Goal: Transaction & Acquisition: Purchase product/service

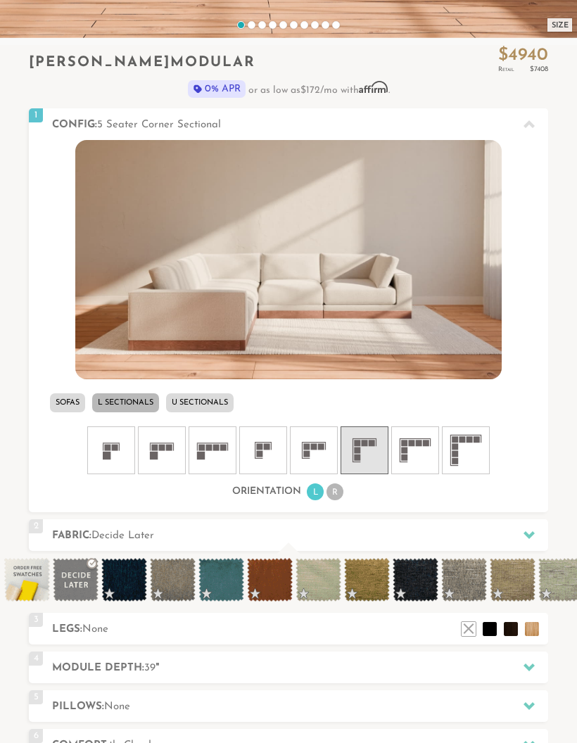
scroll to position [378, 0]
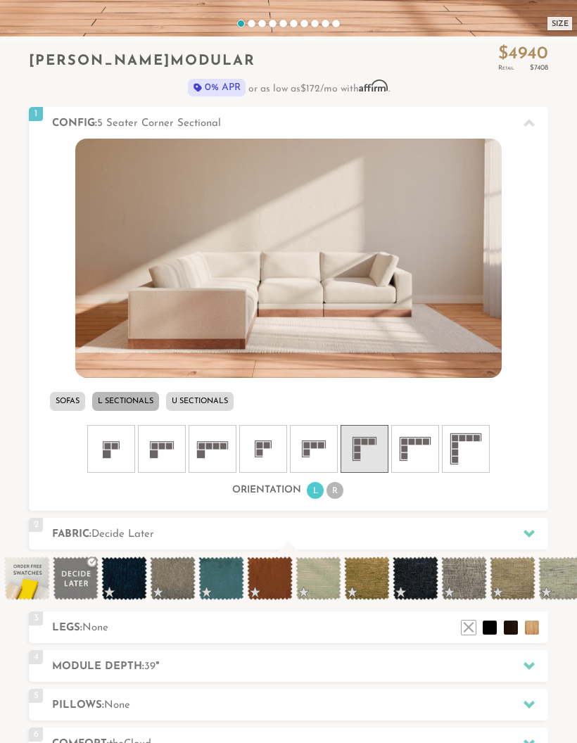
click at [311, 448] on icon at bounding box center [314, 449] width 42 height 42
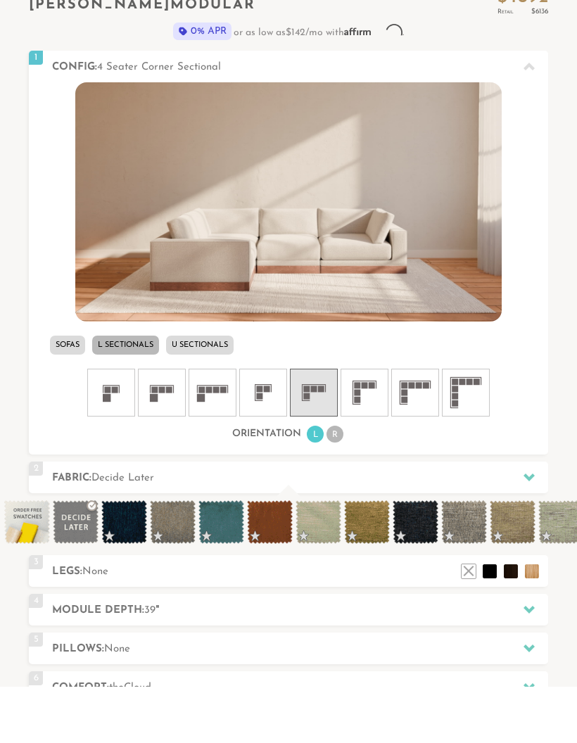
scroll to position [435, 0]
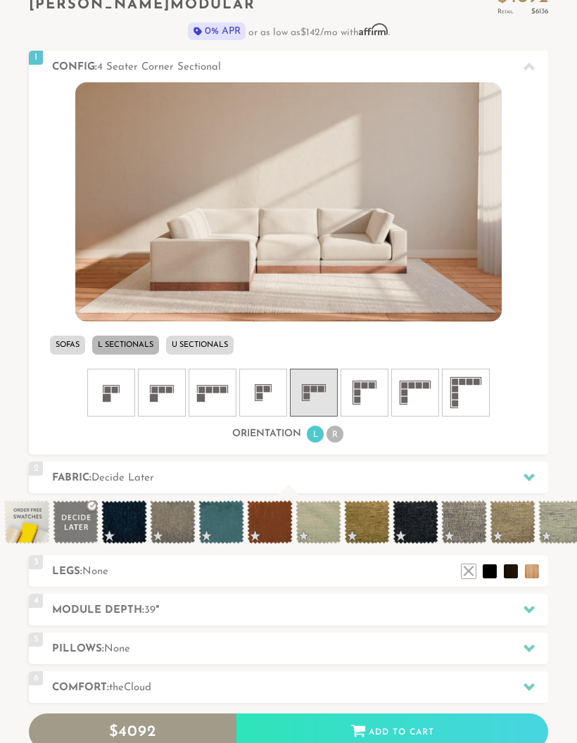
click at [361, 397] on icon at bounding box center [364, 392] width 42 height 42
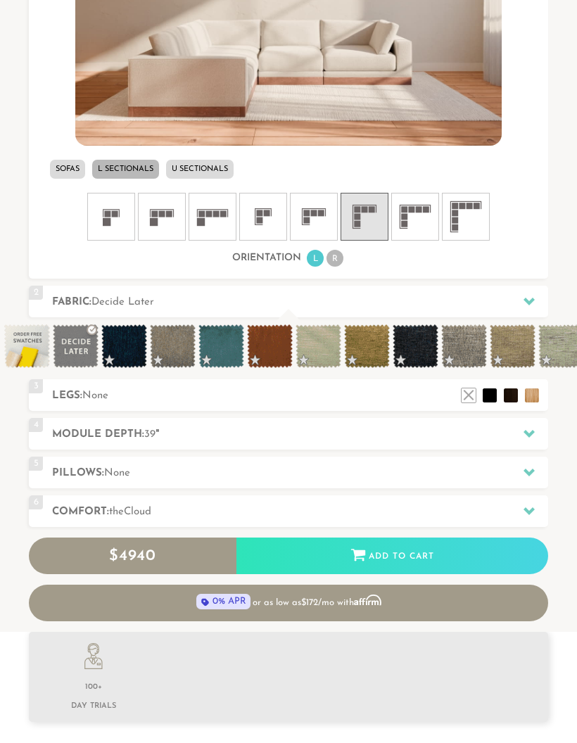
scroll to position [623, 0]
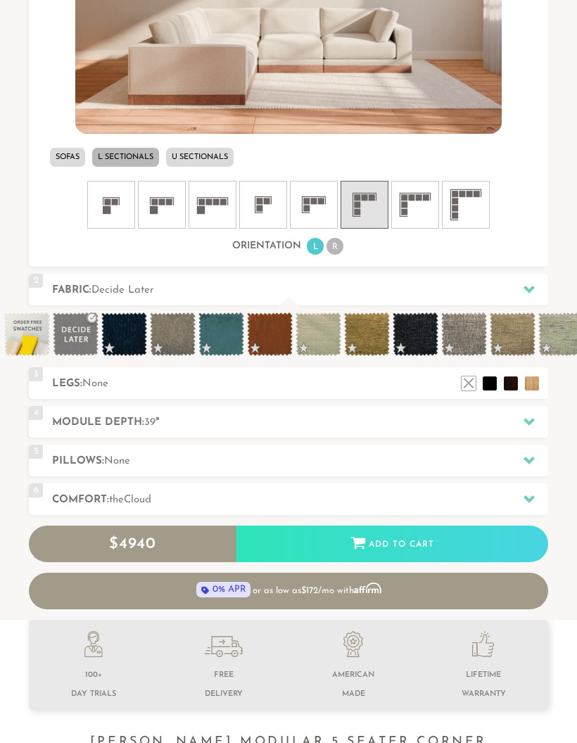
click at [531, 386] on li at bounding box center [532, 383] width 14 height 14
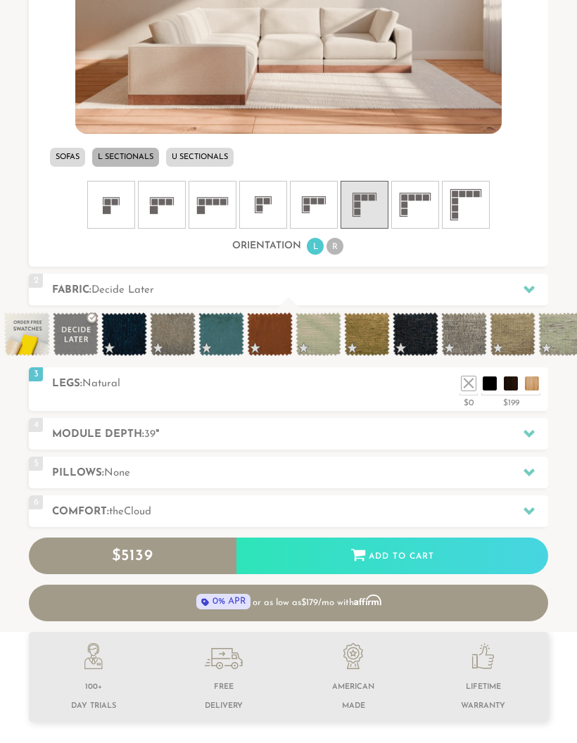
click at [526, 384] on li at bounding box center [532, 383] width 14 height 14
click at [507, 385] on li at bounding box center [511, 383] width 14 height 14
click at [491, 379] on li at bounding box center [490, 383] width 14 height 14
click at [473, 388] on li at bounding box center [469, 383] width 14 height 14
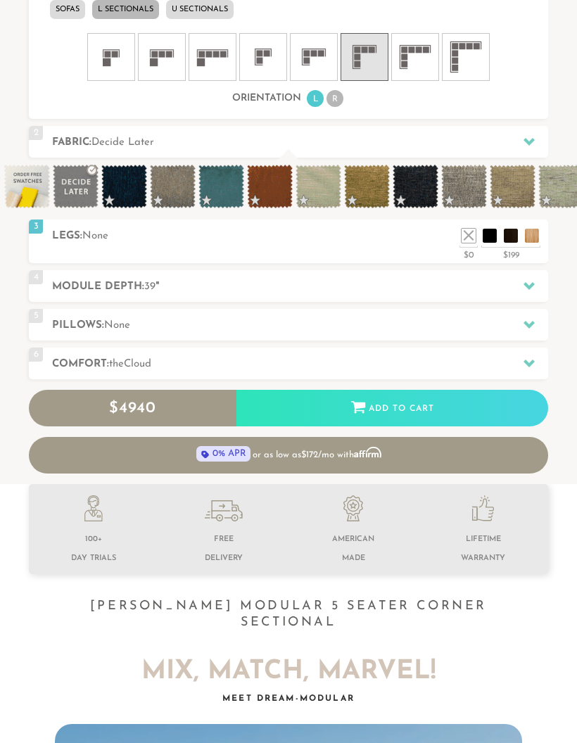
scroll to position [772, 0]
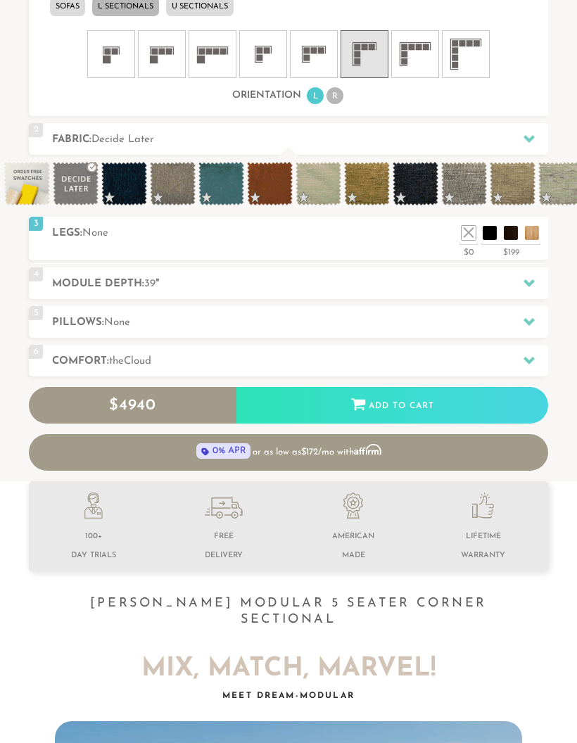
click at [78, 281] on h2 "Module Depth: 39 "" at bounding box center [300, 284] width 496 height 16
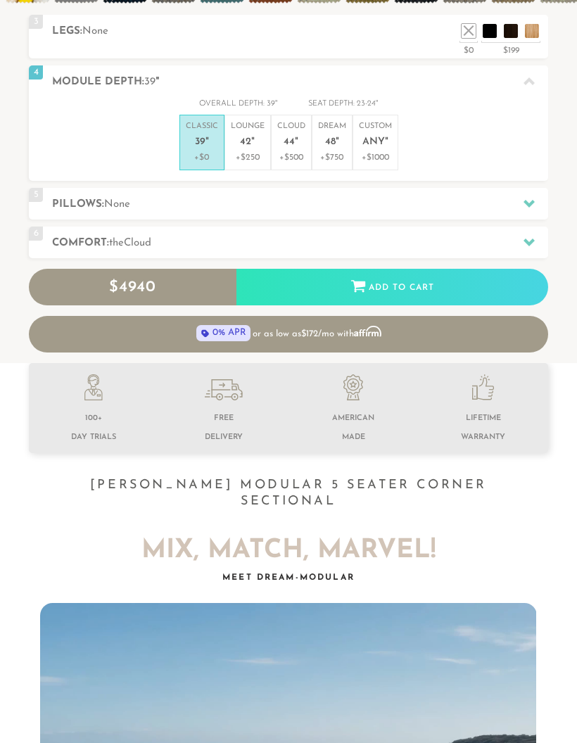
scroll to position [606, 0]
click at [76, 196] on h2 "Pillows: None" at bounding box center [300, 204] width 496 height 16
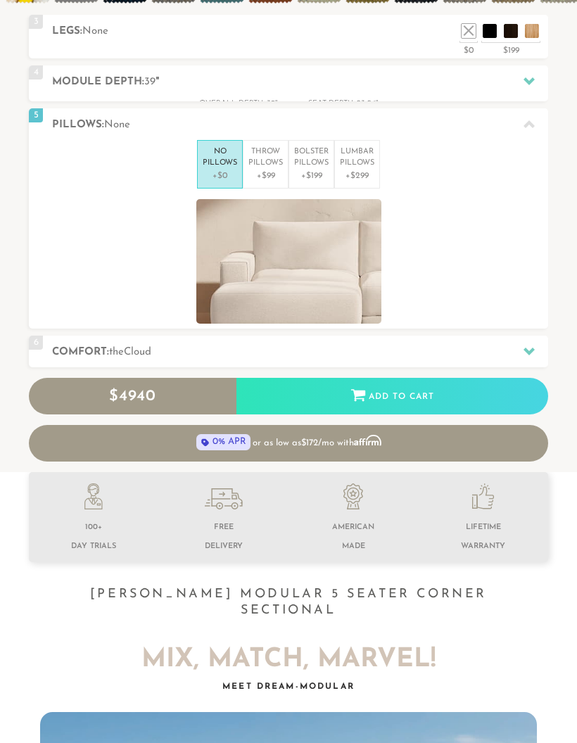
scroll to position [1, 1]
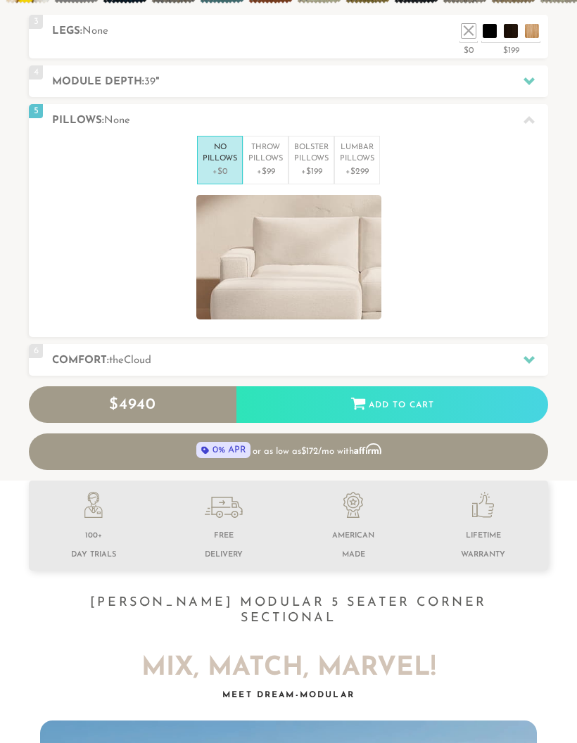
click at [270, 157] on p "Throw Pillows" at bounding box center [265, 153] width 34 height 23
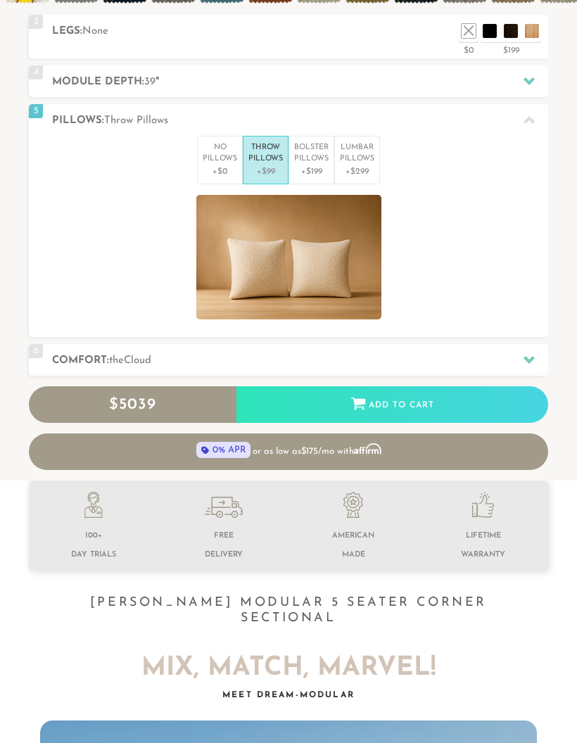
click at [310, 166] on p "+$199" at bounding box center [311, 171] width 34 height 13
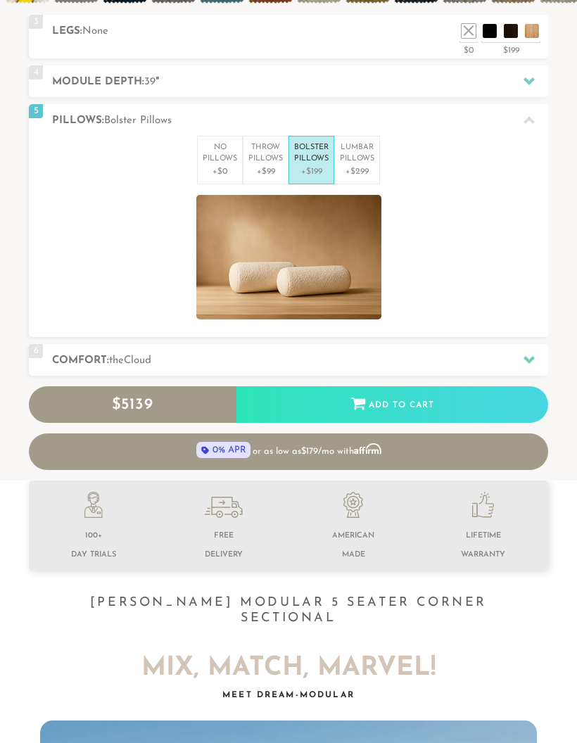
click at [352, 162] on p "Lumbar Pillows" at bounding box center [357, 153] width 34 height 23
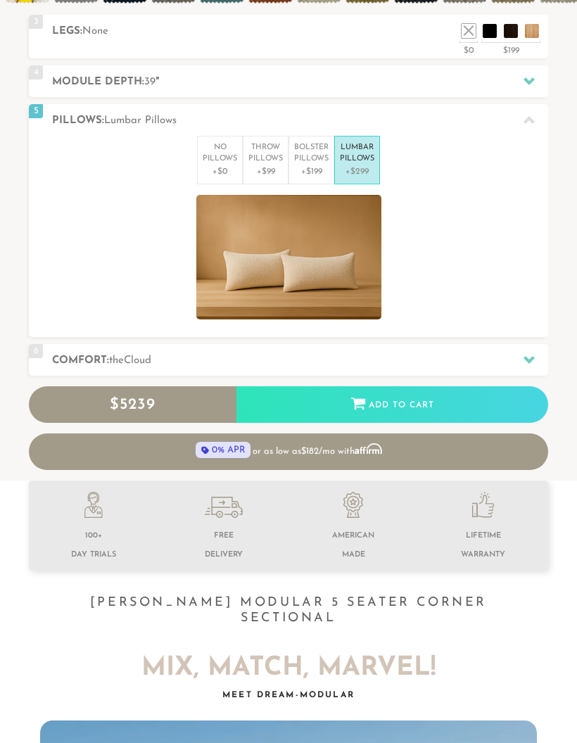
click at [309, 156] on p "Bolster Pillows" at bounding box center [311, 153] width 34 height 23
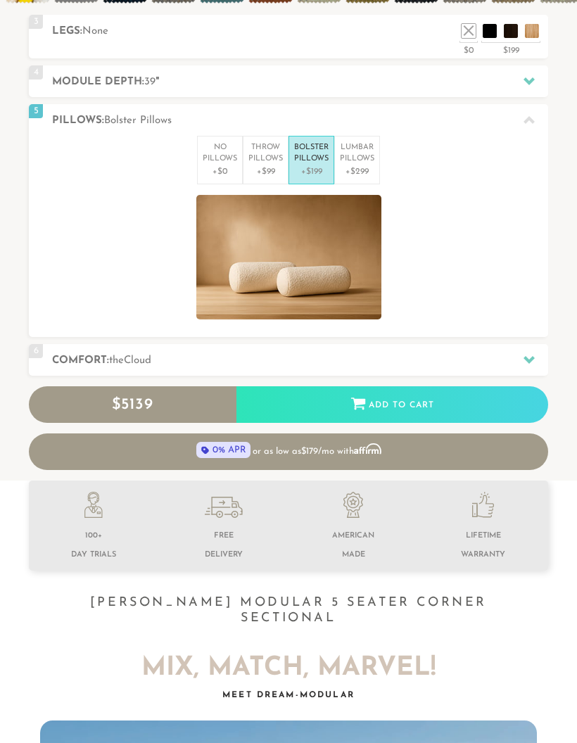
click at [352, 161] on p "Lumbar Pillows" at bounding box center [357, 153] width 34 height 23
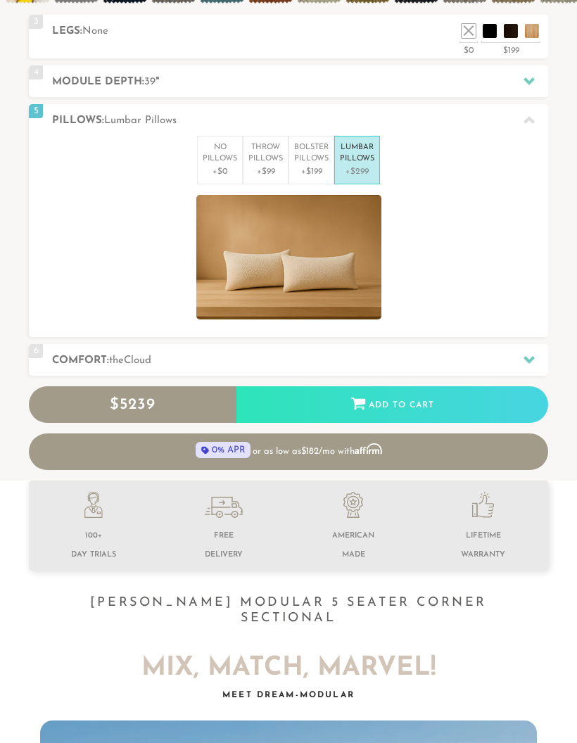
click at [308, 151] on p "Bolster Pillows" at bounding box center [311, 153] width 34 height 23
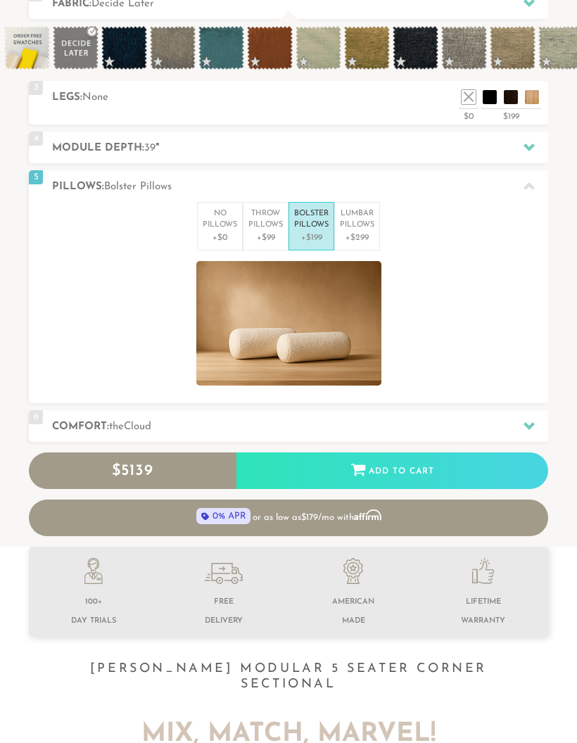
click at [357, 222] on p "Lumbar Pillows" at bounding box center [357, 220] width 34 height 23
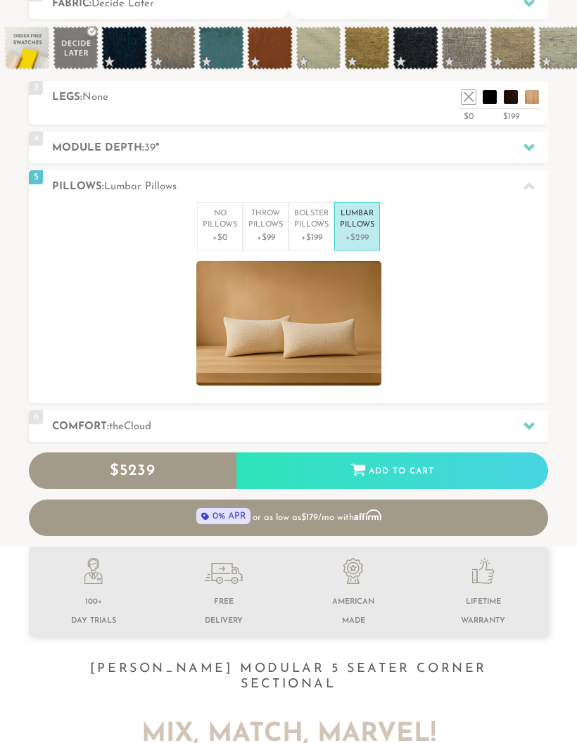
scroll to position [540, 0]
click at [275, 222] on p "Throw Pillows" at bounding box center [265, 219] width 34 height 23
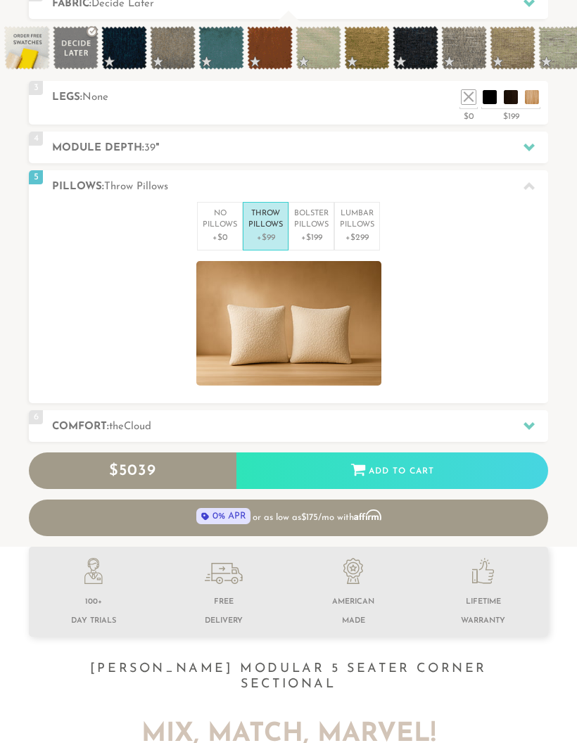
click at [346, 226] on p "Lumbar Pillows" at bounding box center [357, 219] width 34 height 23
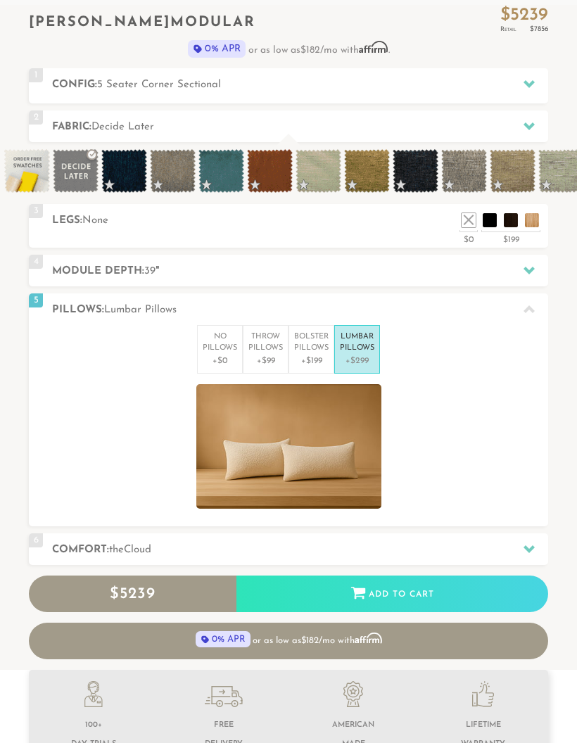
scroll to position [417, 0]
click at [305, 336] on p "Bolster Pillows" at bounding box center [311, 342] width 34 height 23
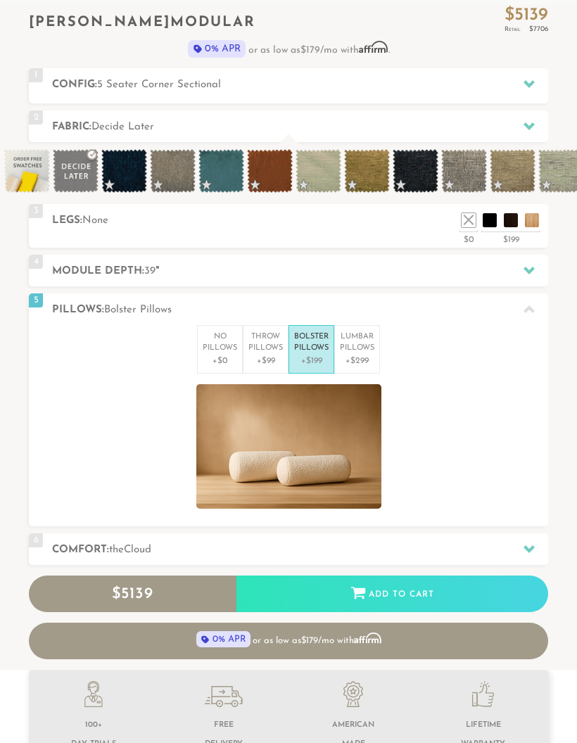
click at [261, 345] on p "Throw Pillows" at bounding box center [265, 342] width 34 height 23
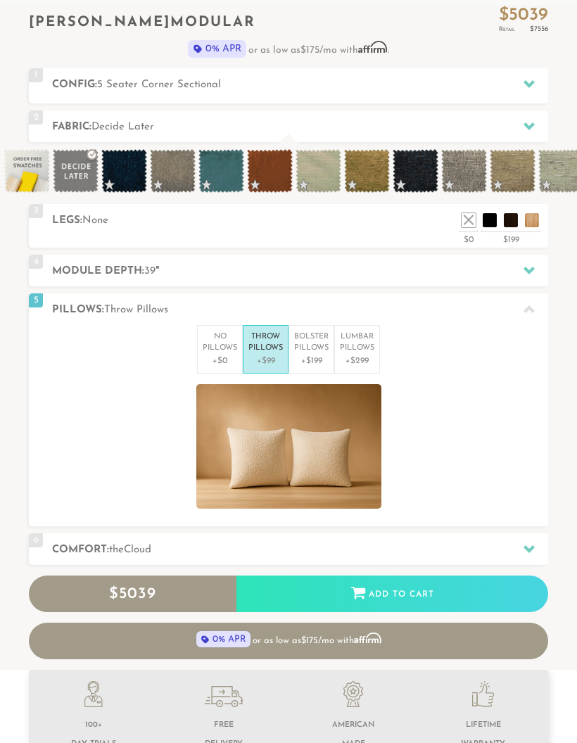
click at [219, 348] on p "No Pillows" at bounding box center [220, 342] width 34 height 23
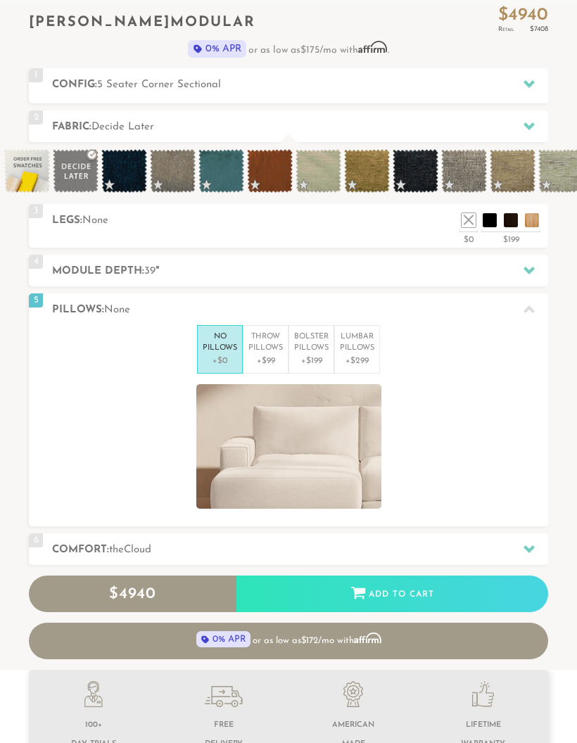
click at [307, 342] on p "Bolster Pillows" at bounding box center [311, 342] width 34 height 23
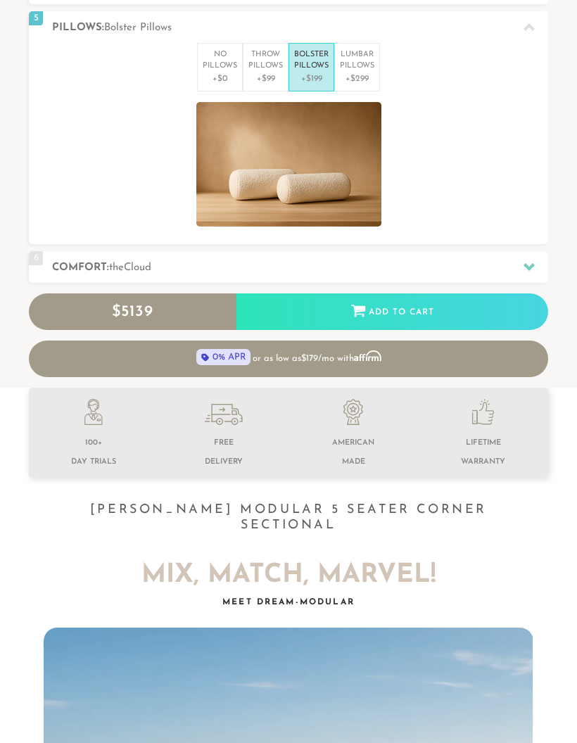
scroll to position [703, 0]
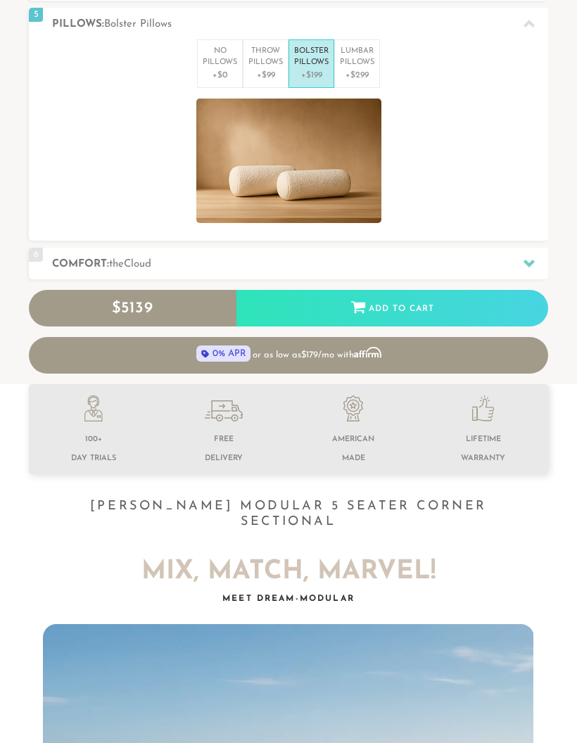
click at [117, 259] on span "the" at bounding box center [116, 264] width 15 height 11
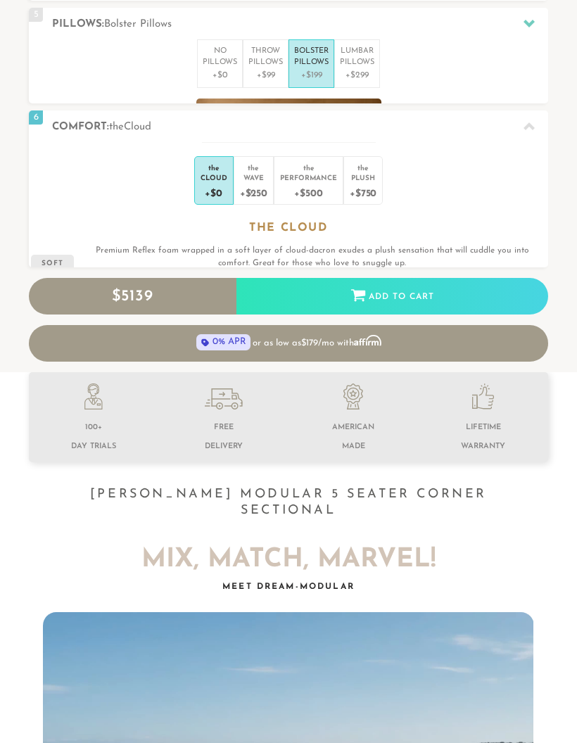
scroll to position [0, 0]
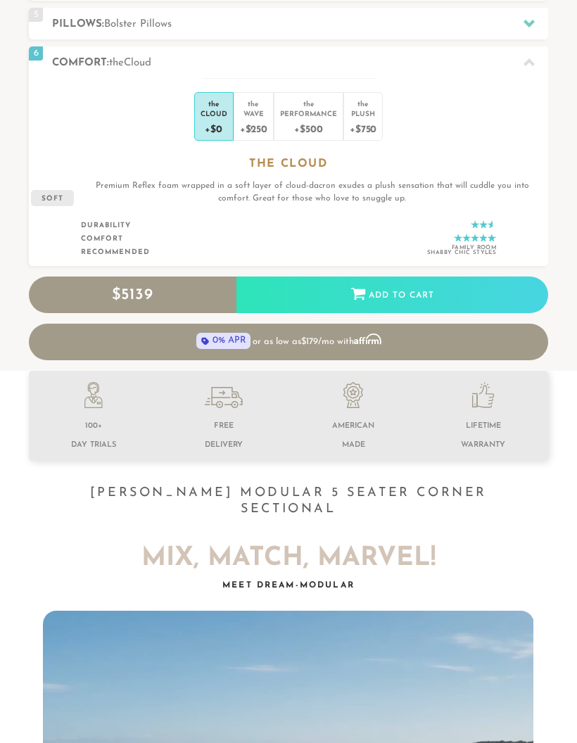
click at [253, 119] on div "+$250" at bounding box center [253, 128] width 27 height 20
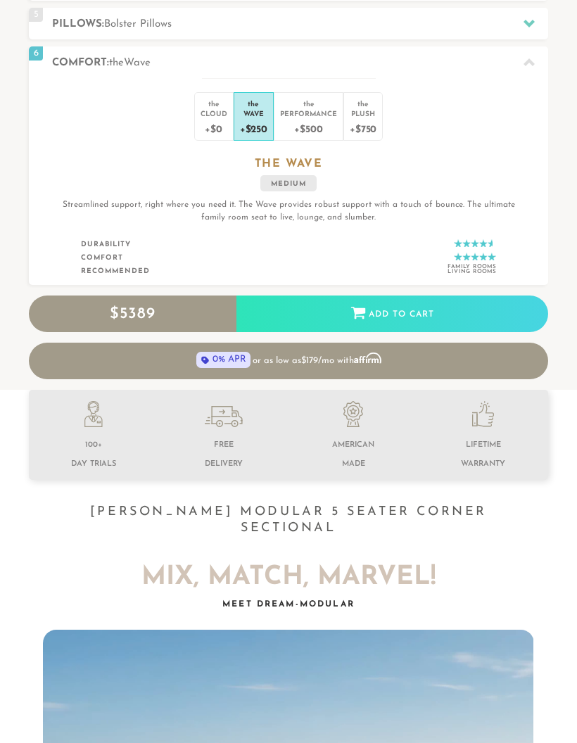
scroll to position [1, 1]
click at [298, 120] on div "+$500" at bounding box center [308, 128] width 57 height 20
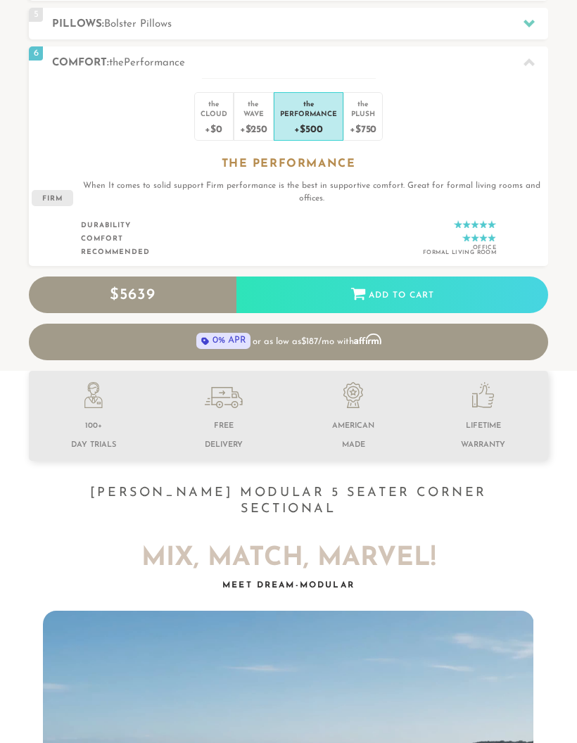
scroll to position [13335, 577]
click at [357, 122] on div "+$750" at bounding box center [363, 128] width 27 height 20
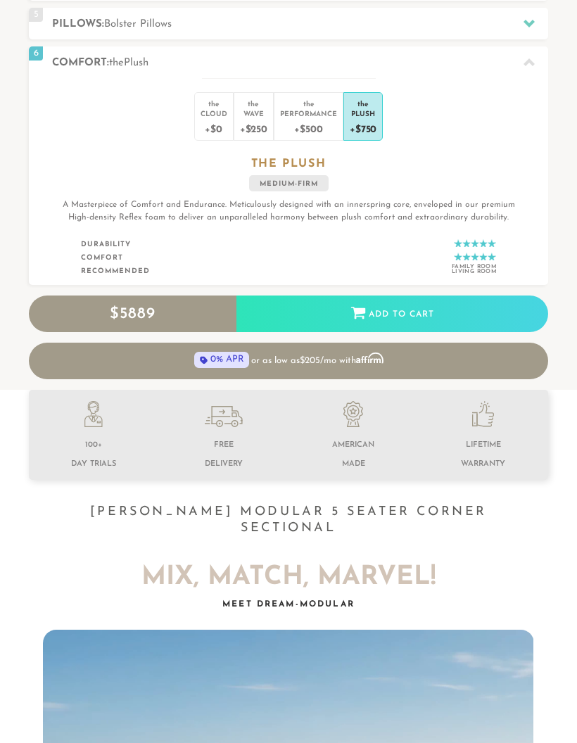
click at [307, 125] on div "+$500" at bounding box center [308, 128] width 57 height 20
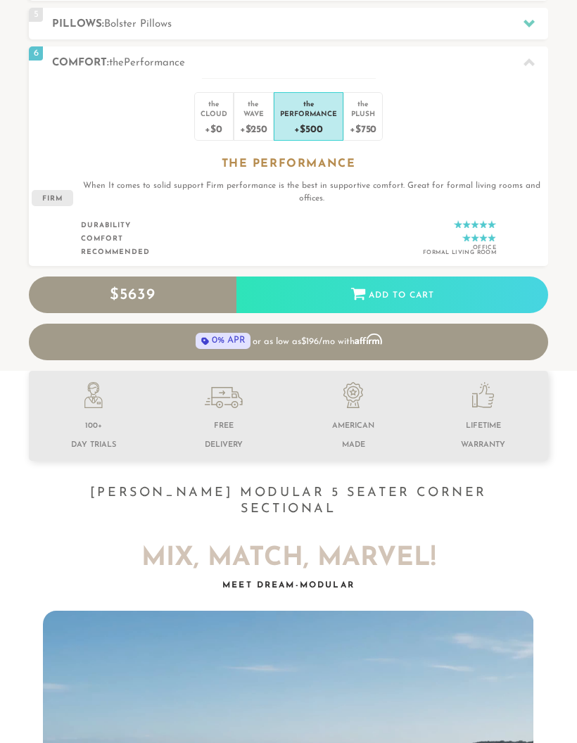
click at [350, 123] on div "+$750" at bounding box center [363, 128] width 27 height 20
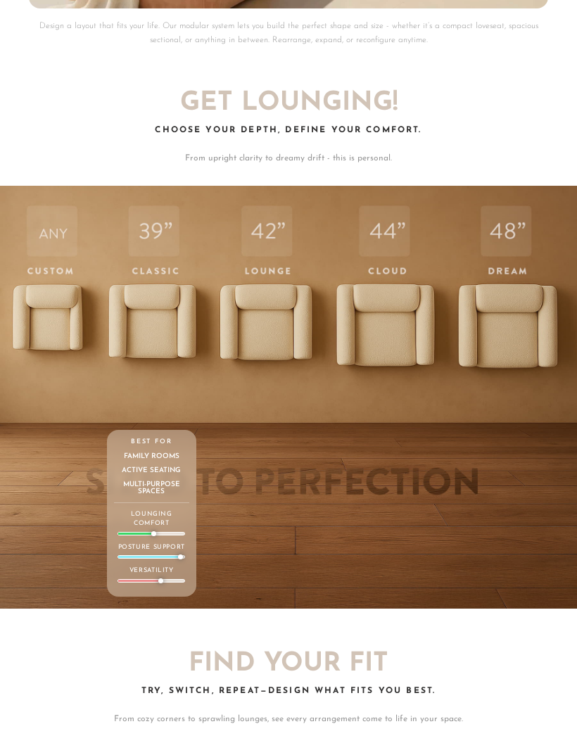
click at [153, 287] on div "39 Classic Depth Crisp. Upright. Everyday-ready. Supportive and structured — bu…" at bounding box center [151, 395] width 89 height 419
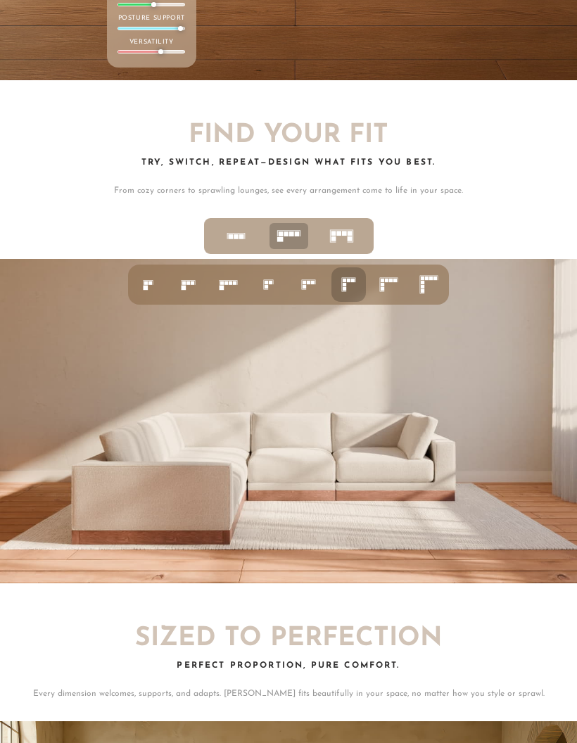
click at [229, 282] on rect at bounding box center [231, 284] width 4 height 4
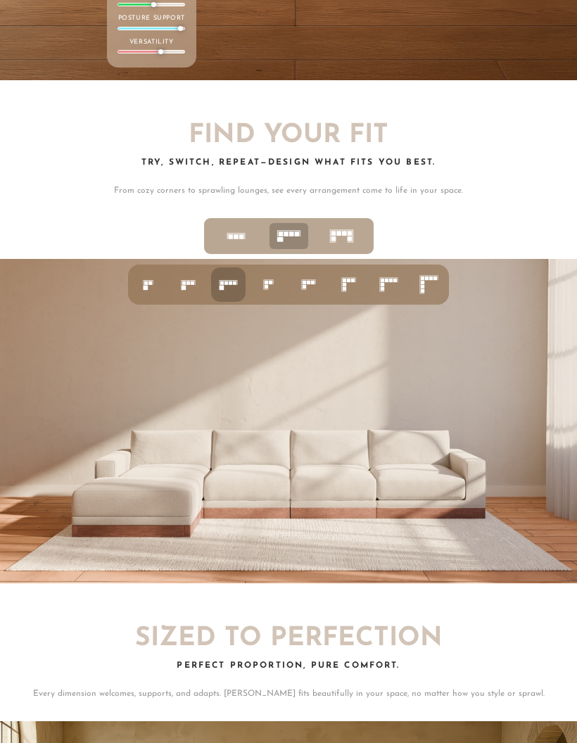
click at [387, 272] on icon at bounding box center [388, 284] width 25 height 25
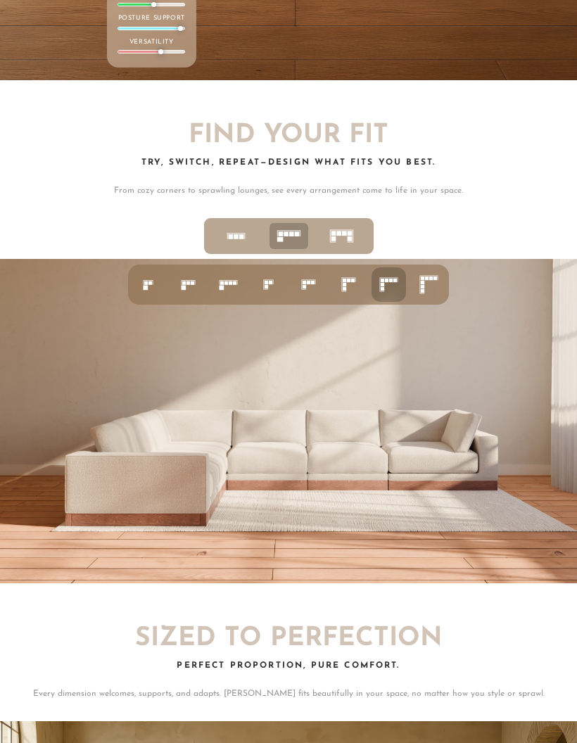
click at [424, 272] on icon at bounding box center [428, 284] width 25 height 25
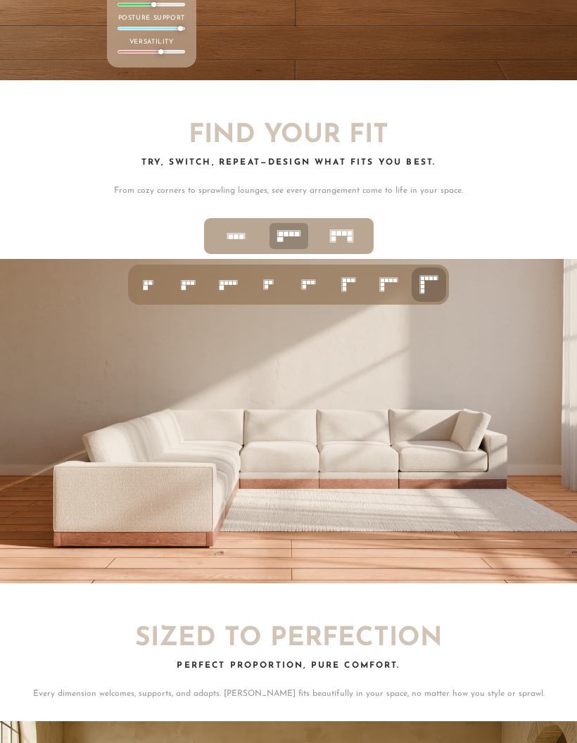
click at [383, 283] on rect at bounding box center [383, 285] width 4 height 4
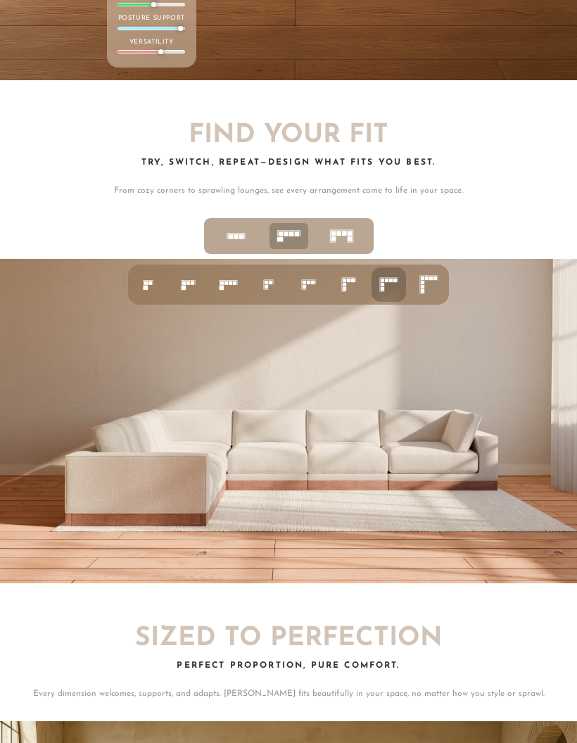
click at [350, 279] on rect at bounding box center [349, 281] width 4 height 4
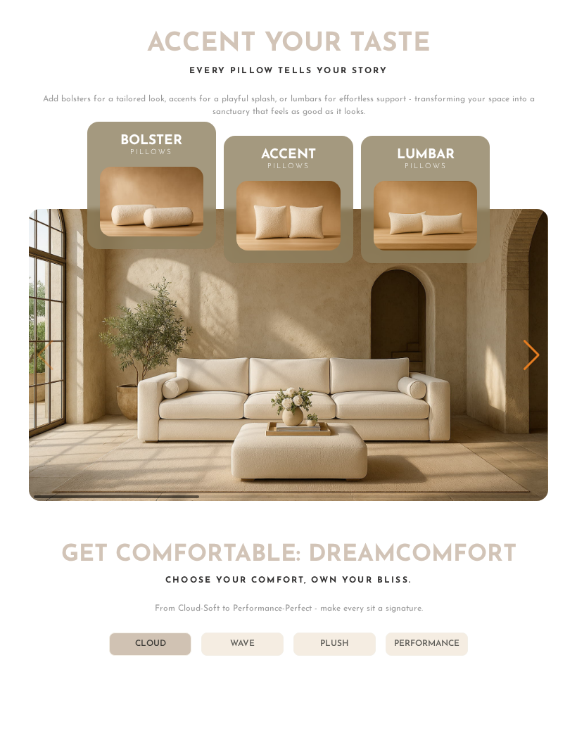
scroll to position [5253, 0]
click at [260, 181] on img at bounding box center [287, 216] width 103 height 70
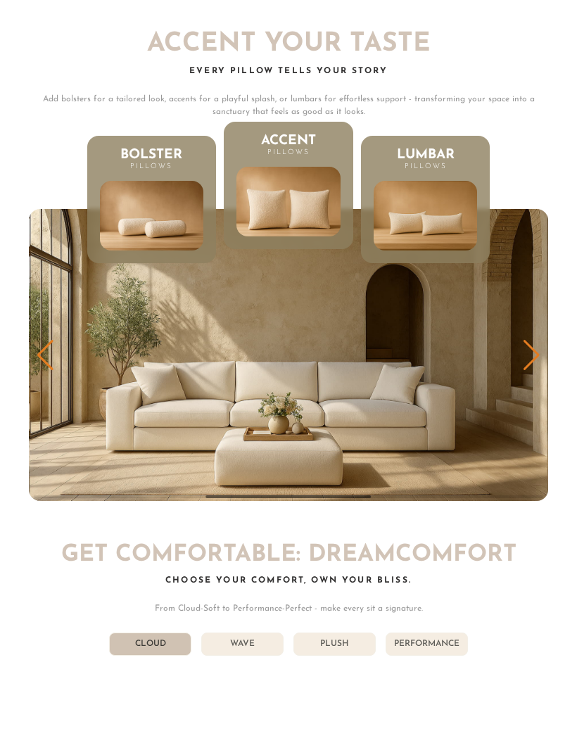
click at [397, 188] on img at bounding box center [425, 216] width 103 height 70
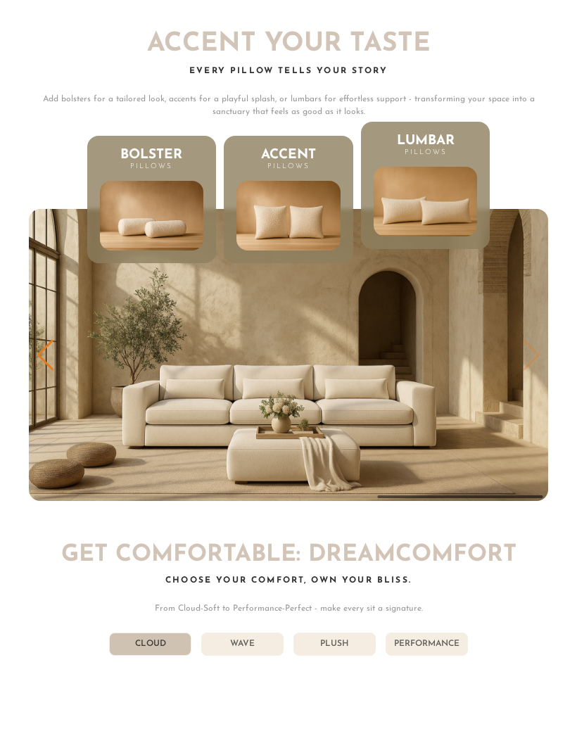
click at [273, 181] on img at bounding box center [287, 216] width 103 height 70
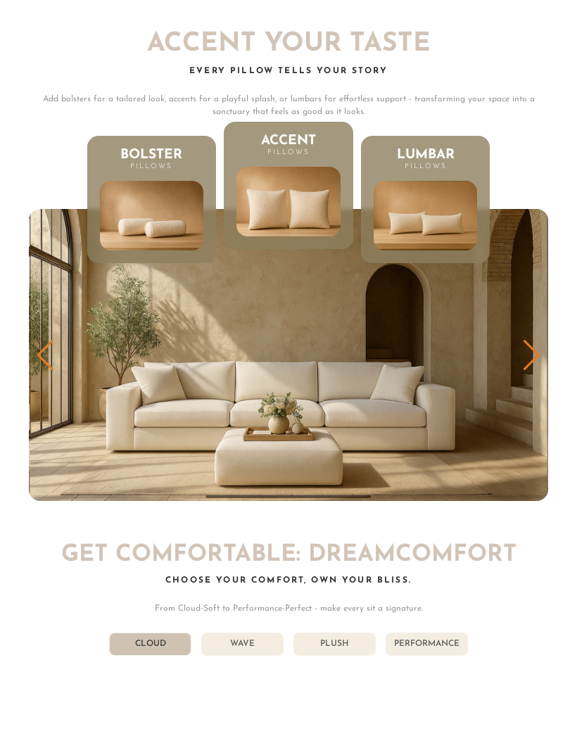
click at [158, 181] on img at bounding box center [151, 216] width 103 height 70
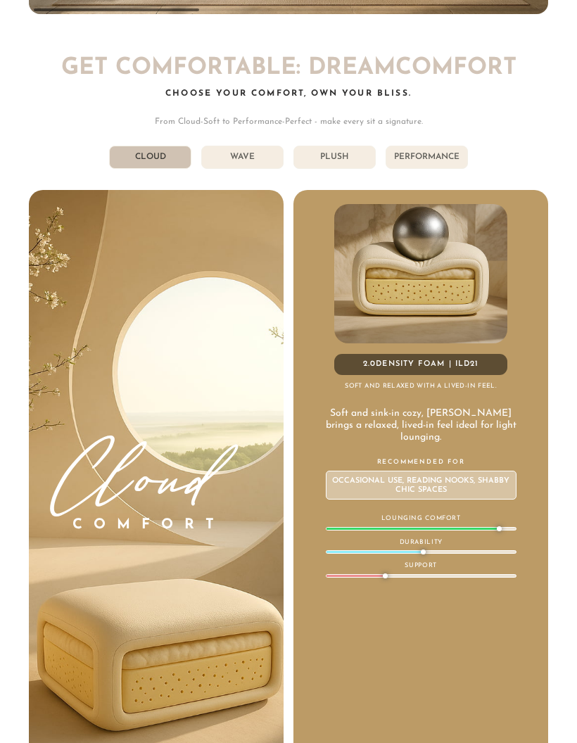
scroll to position [5741, 0]
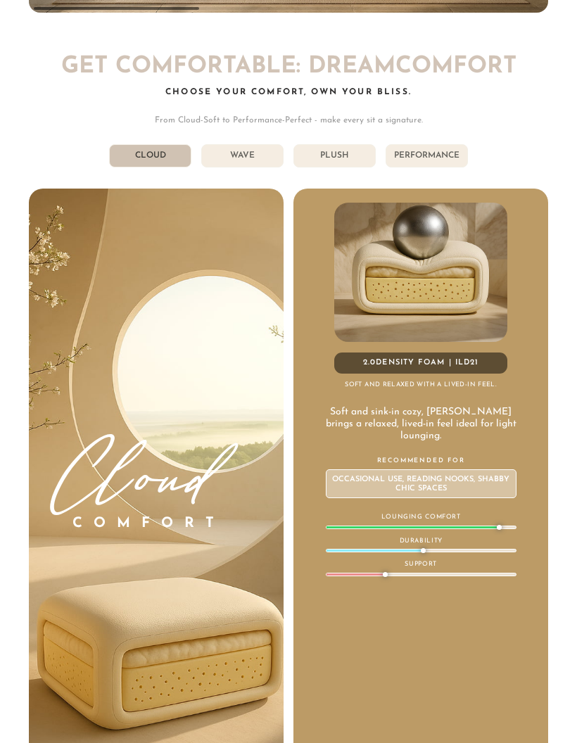
click at [236, 144] on li "Wave" at bounding box center [242, 155] width 82 height 23
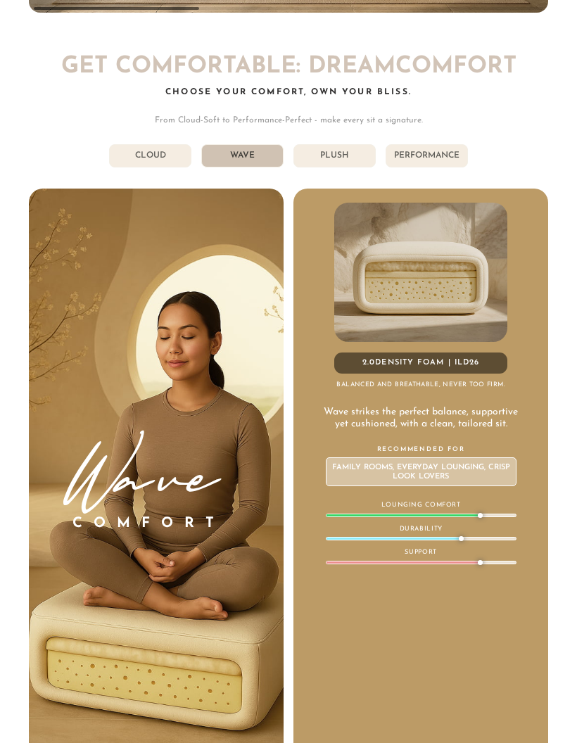
click at [163, 144] on li "Cloud" at bounding box center [150, 155] width 82 height 23
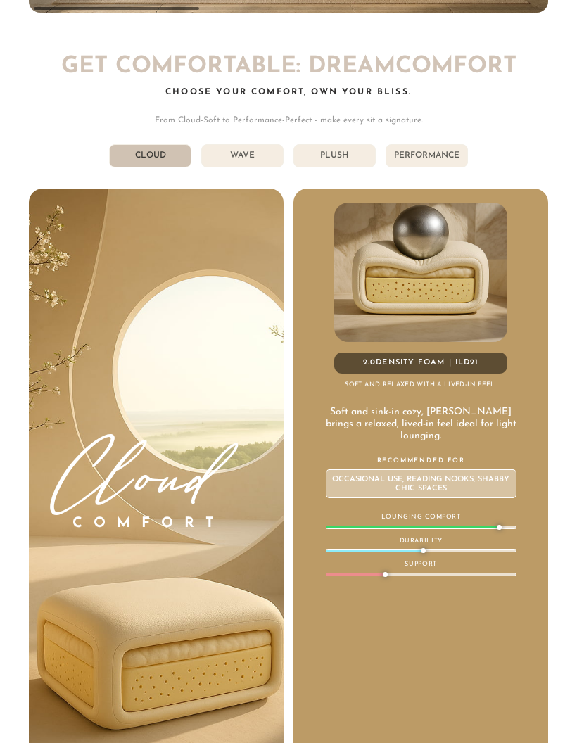
click at [326, 144] on li "Plush" at bounding box center [334, 155] width 82 height 23
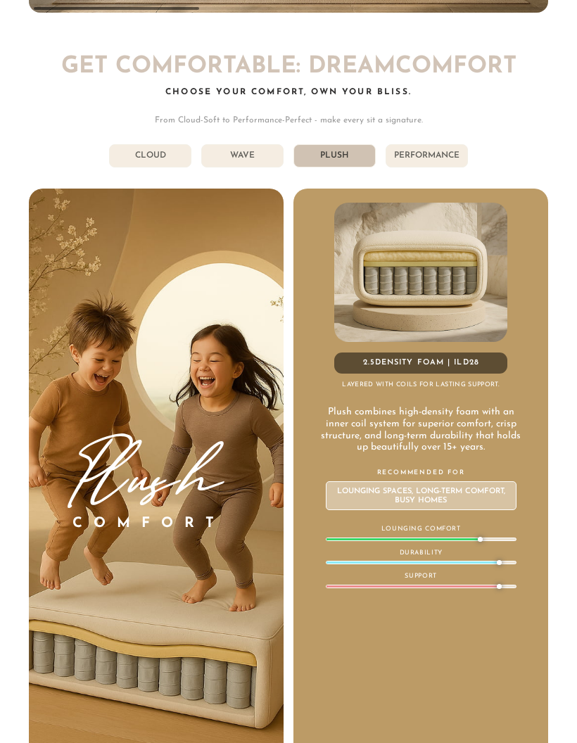
click at [412, 144] on li "Performance" at bounding box center [427, 155] width 82 height 23
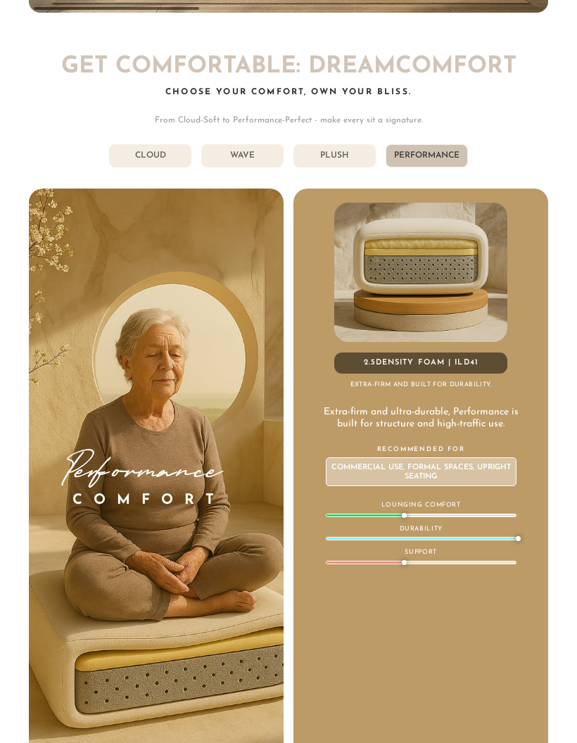
click at [335, 144] on li "Plush" at bounding box center [334, 155] width 82 height 23
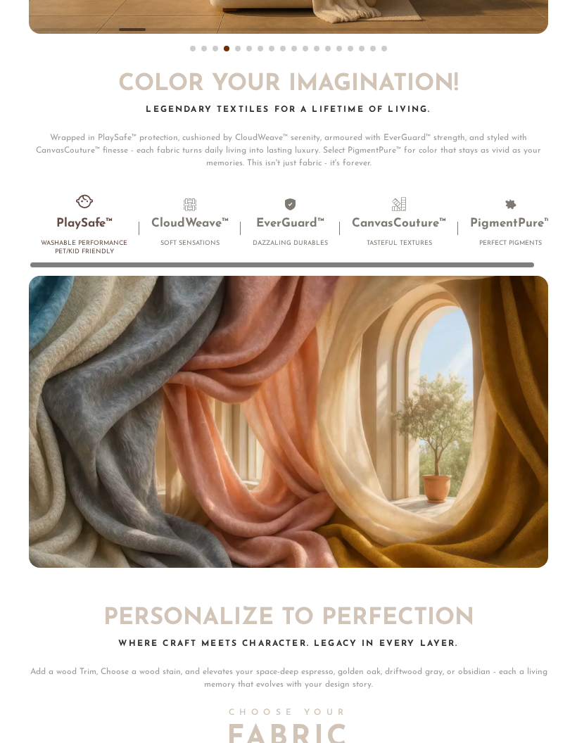
scroll to position [6946, 0]
click at [188, 216] on h3 "CloudWeave™" at bounding box center [189, 223] width 77 height 15
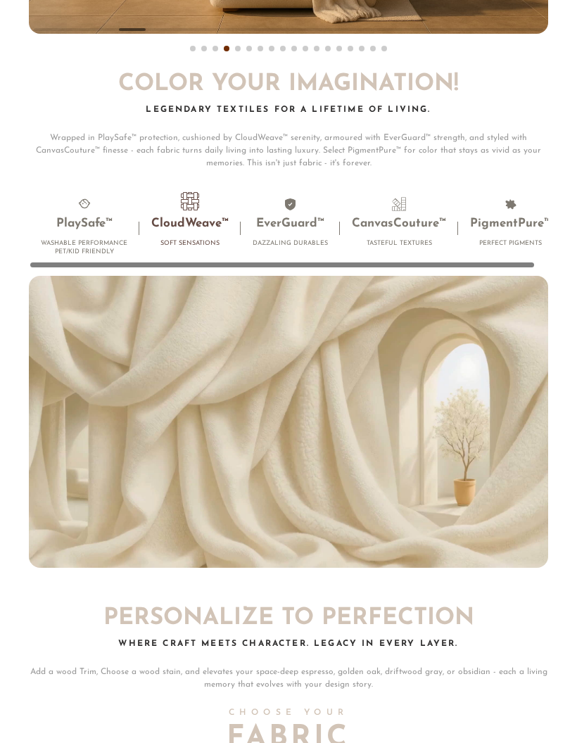
click at [295, 216] on h3 "EverGuard™" at bounding box center [290, 223] width 75 height 15
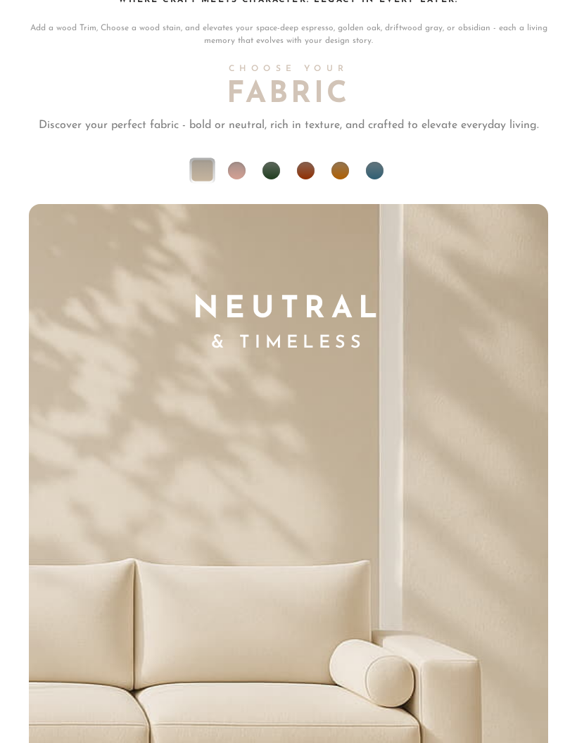
click at [272, 163] on li at bounding box center [271, 172] width 18 height 18
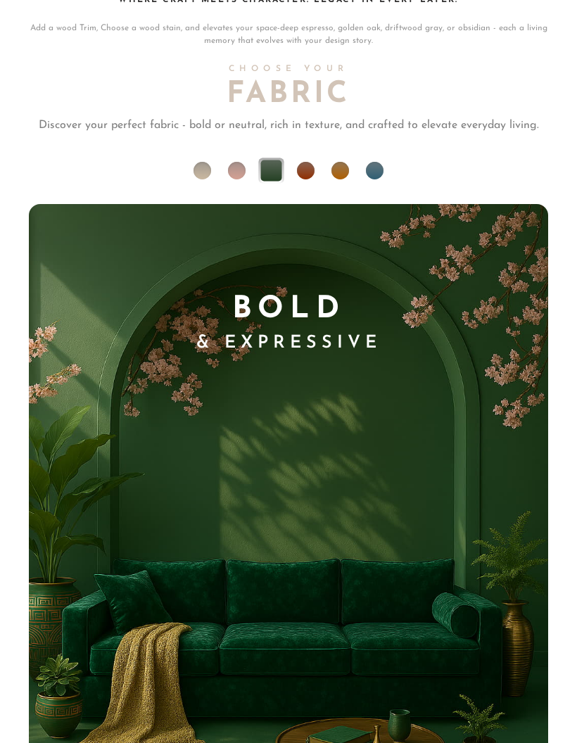
scroll to position [7590, 0]
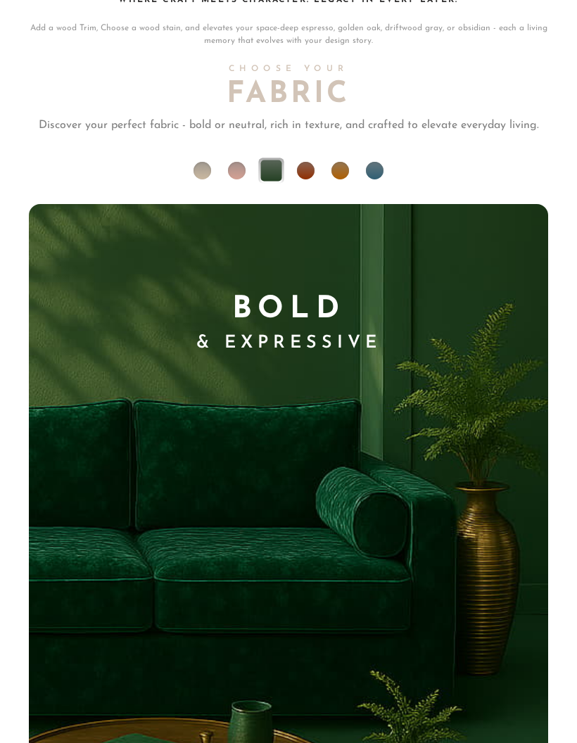
click at [301, 162] on li at bounding box center [306, 171] width 18 height 18
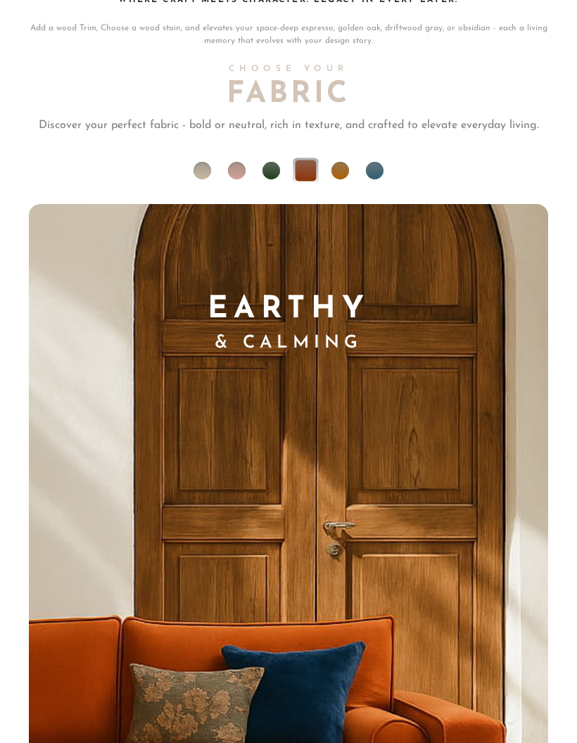
click at [341, 162] on li at bounding box center [340, 171] width 18 height 18
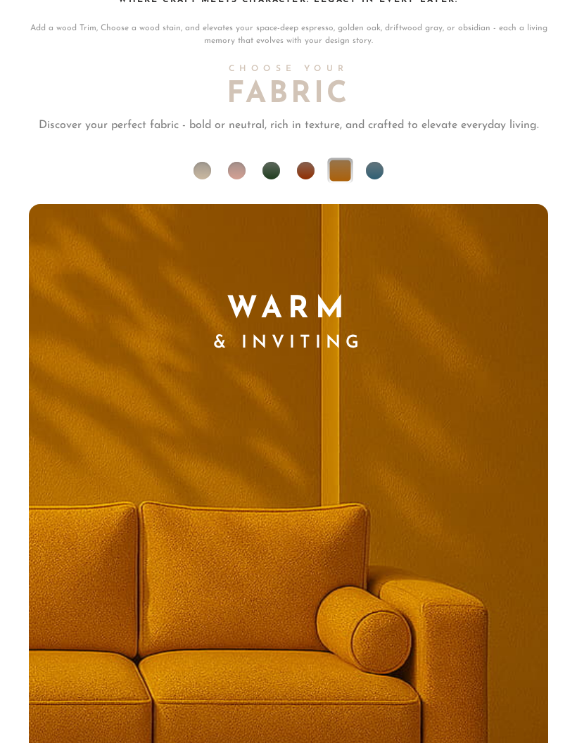
click at [374, 162] on li at bounding box center [375, 171] width 18 height 18
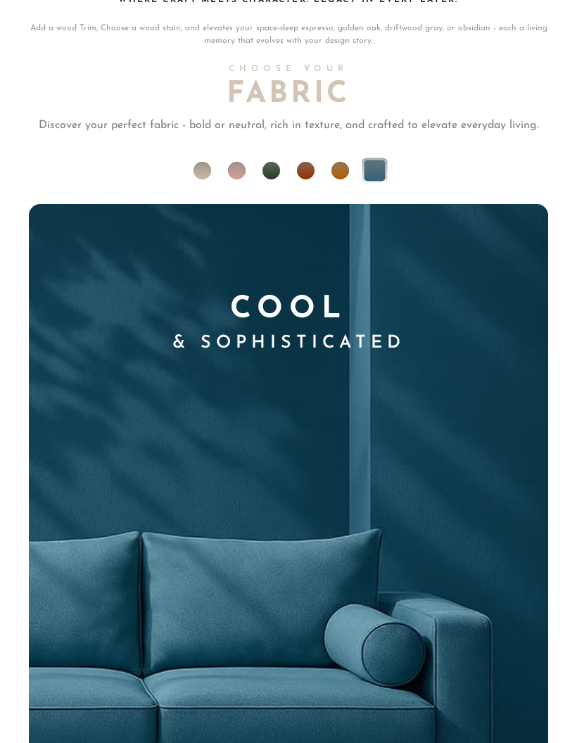
click at [243, 162] on li at bounding box center [237, 171] width 18 height 18
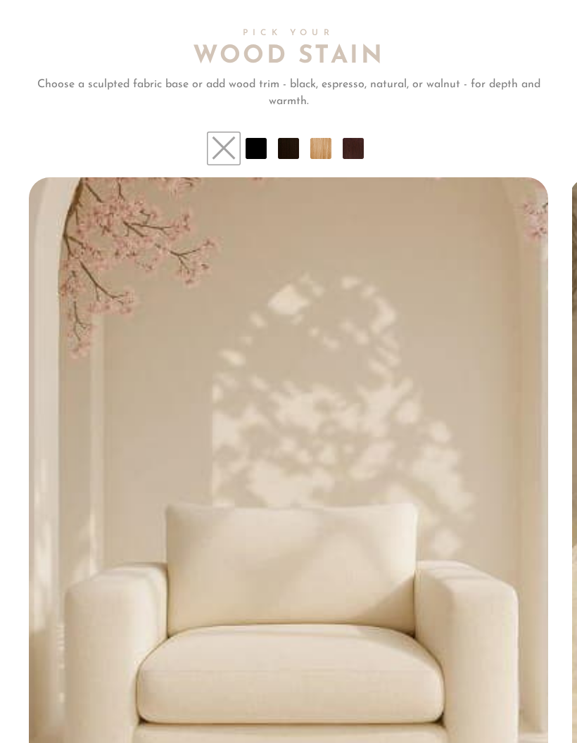
scroll to position [8566, 0]
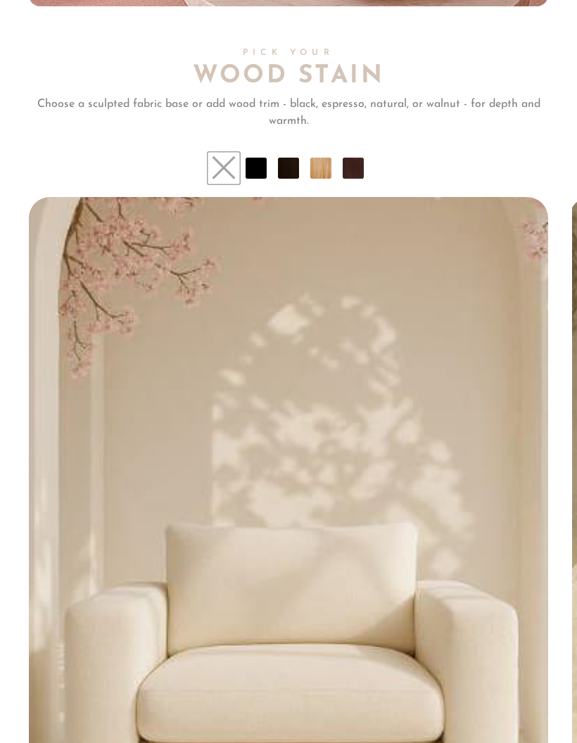
click at [261, 158] on li at bounding box center [256, 168] width 21 height 21
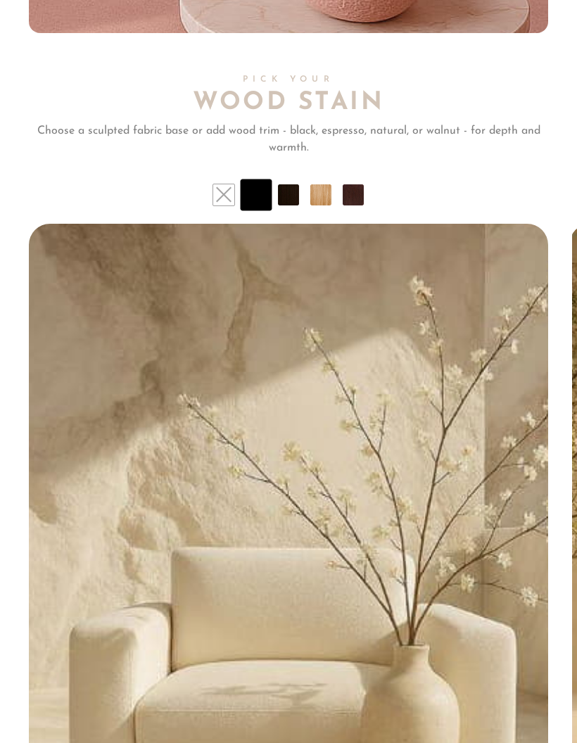
scroll to position [8538, 0]
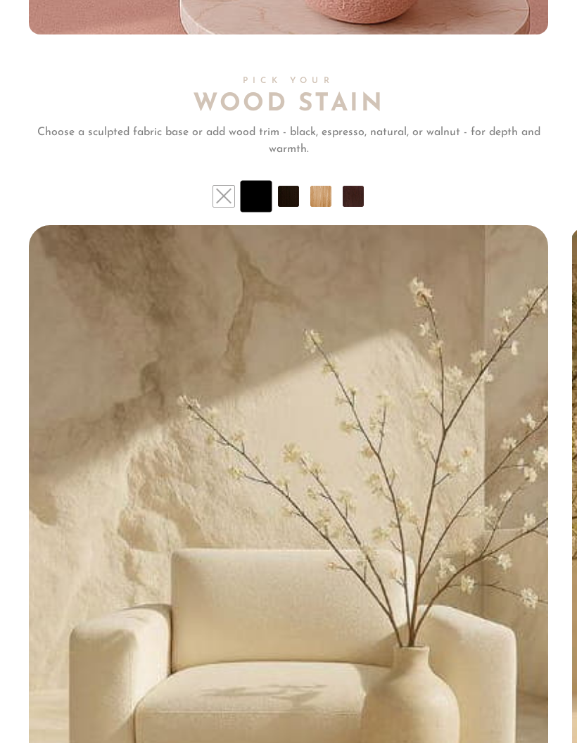
click at [231, 186] on li at bounding box center [223, 196] width 21 height 21
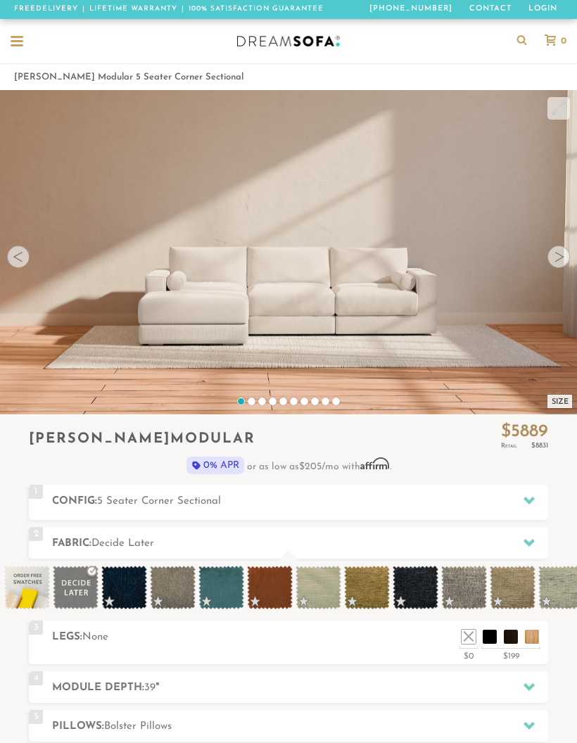
scroll to position [0, 0]
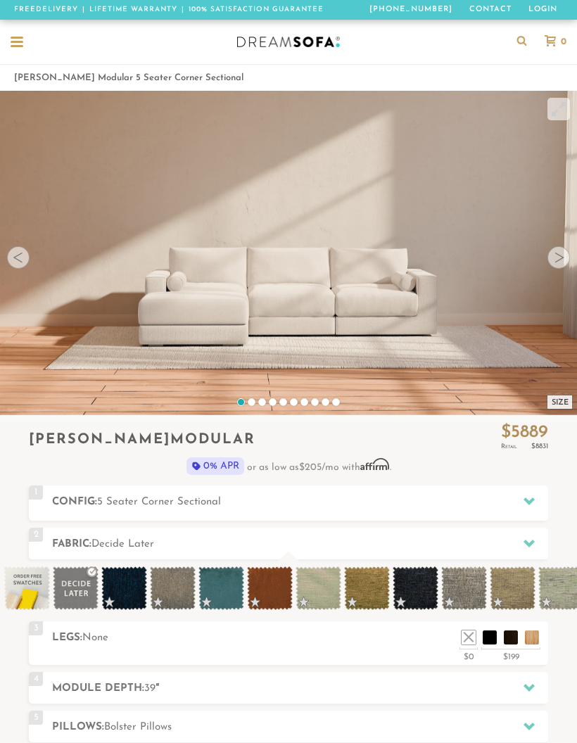
click at [129, 497] on span "5 Seater Corner Sectional" at bounding box center [159, 502] width 124 height 11
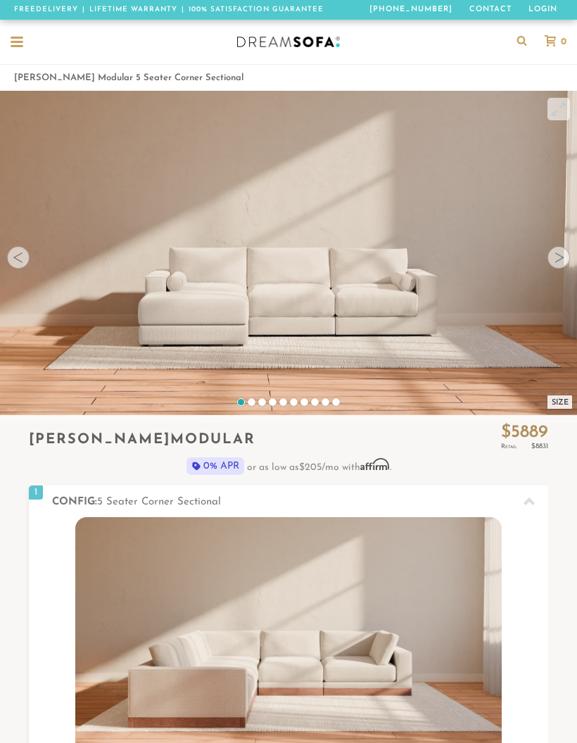
scroll to position [1, 1]
